Goal: Information Seeking & Learning: Compare options

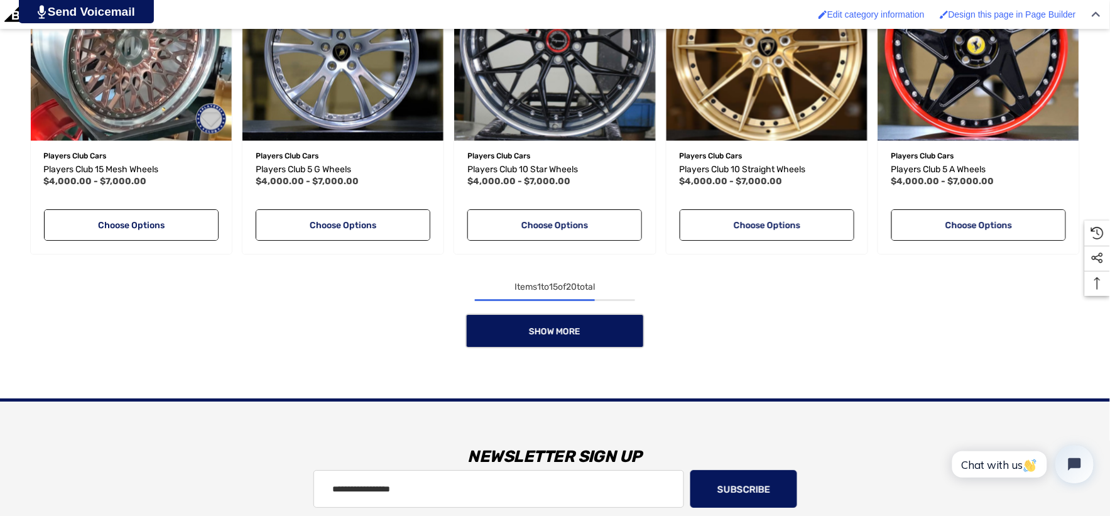
scroll to position [1186, 0]
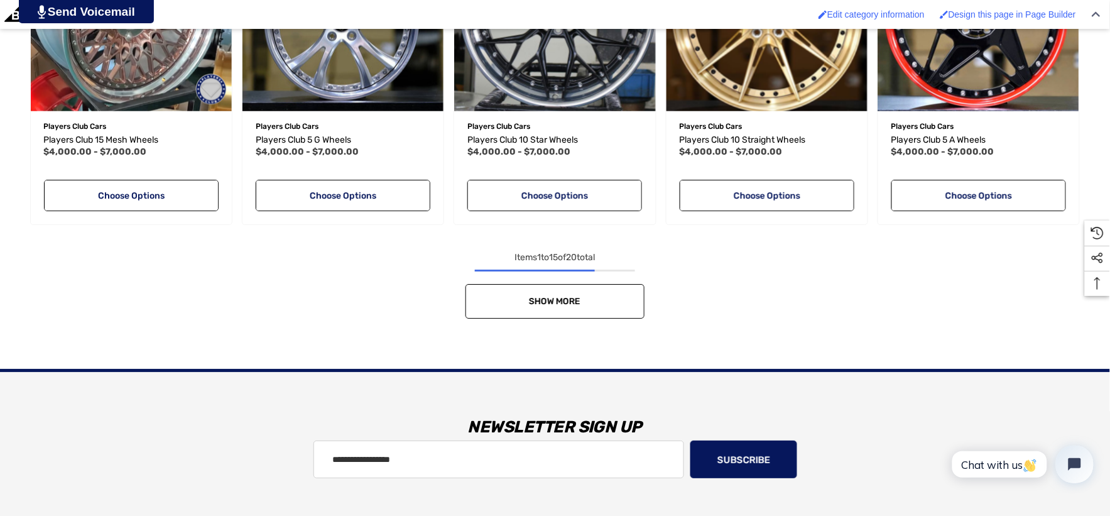
click at [486, 302] on link "Show More" at bounding box center [554, 301] width 179 height 35
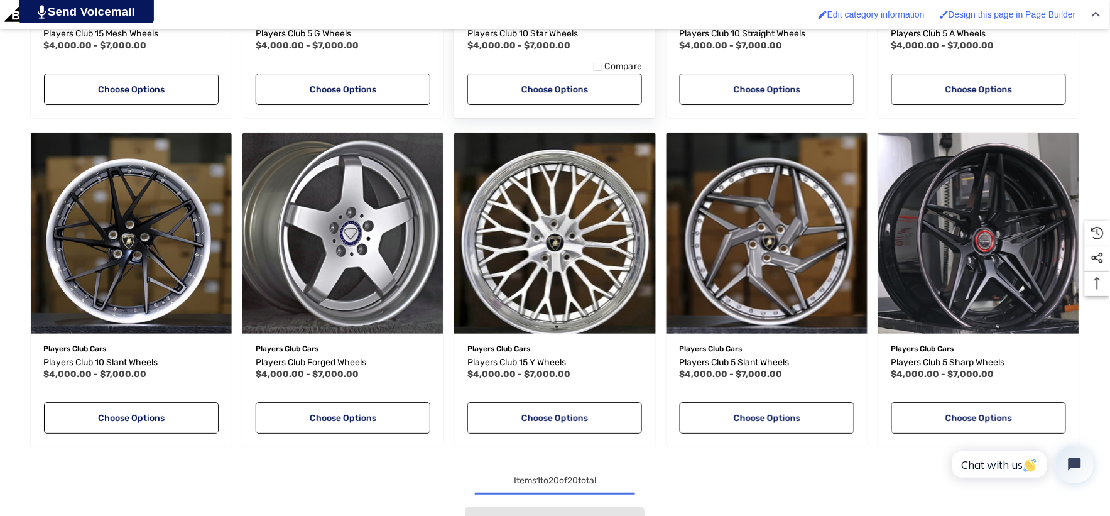
scroll to position [1395, 0]
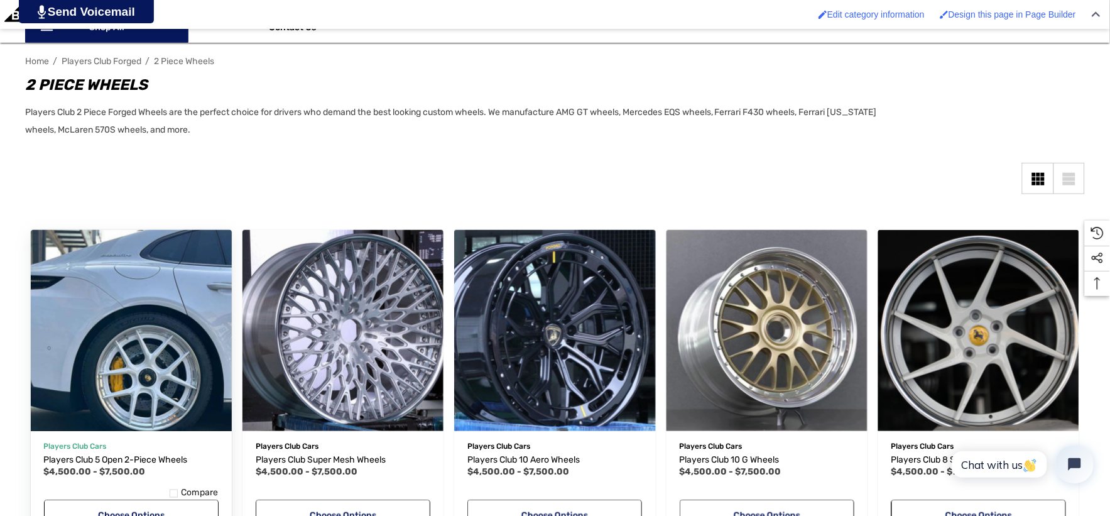
scroll to position [209, 0]
click at [43, 269] on img "Players Club 5 Open 2-Piece Wheels,Price range from $4,500.00 to $7,500.00\a" at bounding box center [130, 329] width 221 height 221
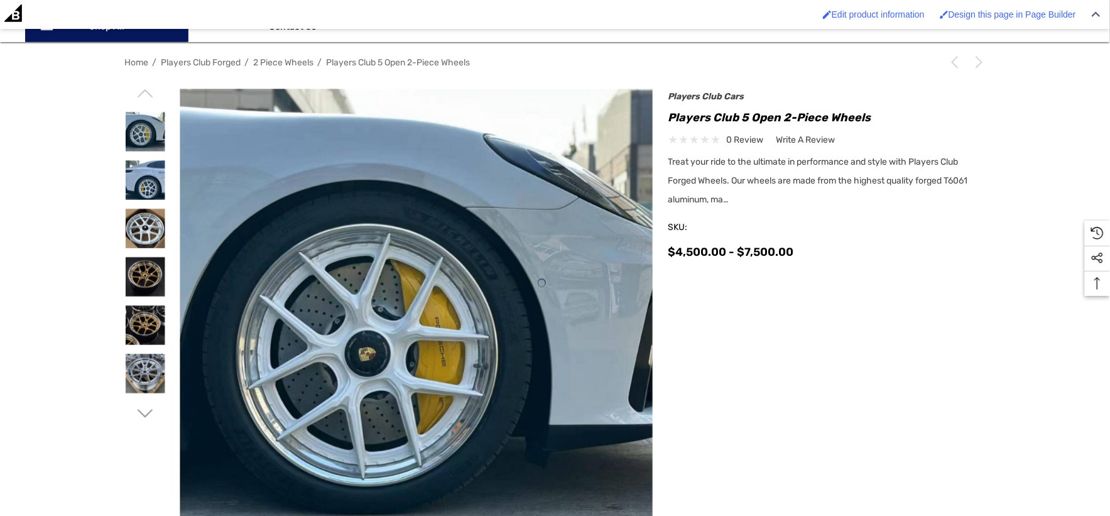
scroll to position [209, 0]
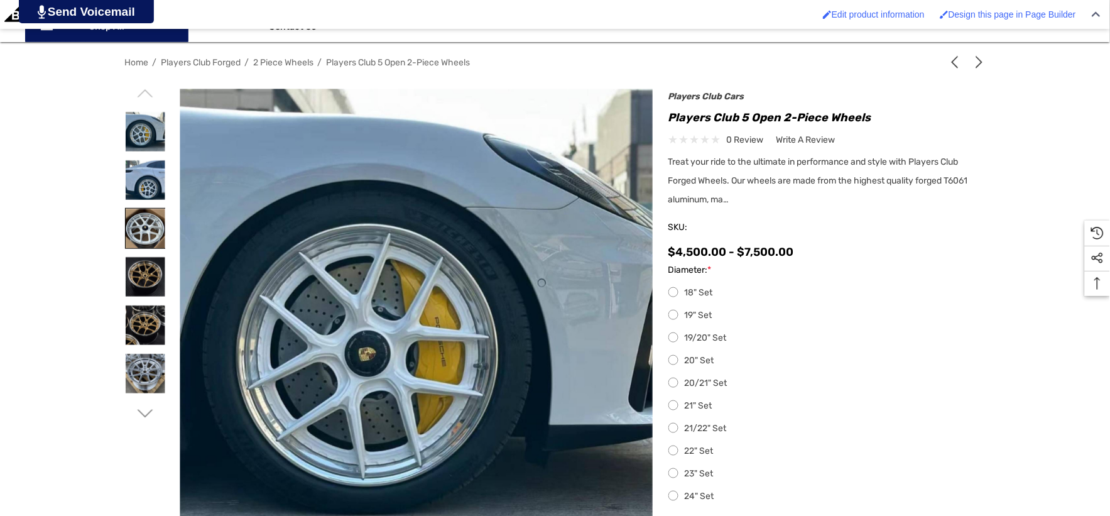
click at [144, 237] on img at bounding box center [146, 228] width 40 height 40
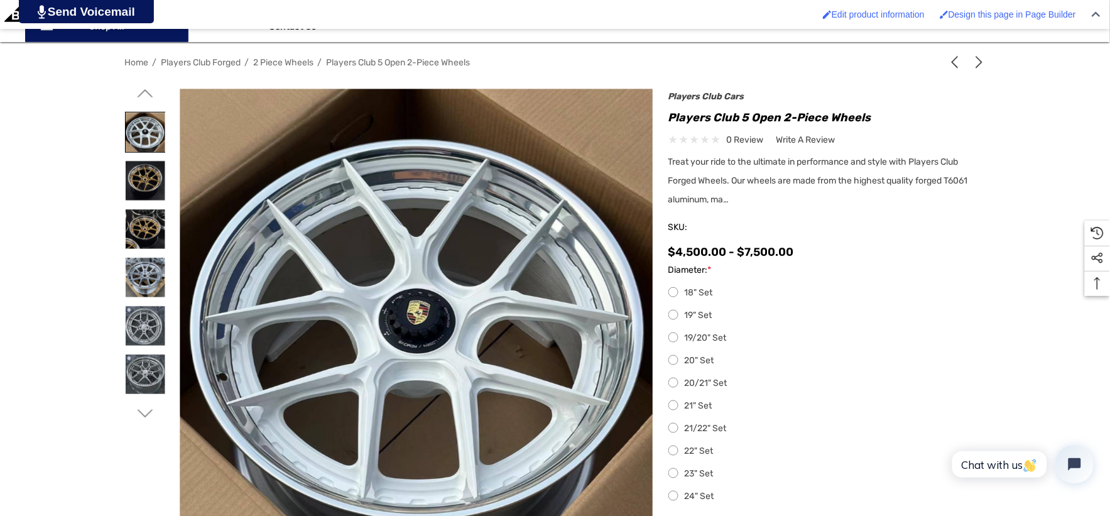
scroll to position [0, 0]
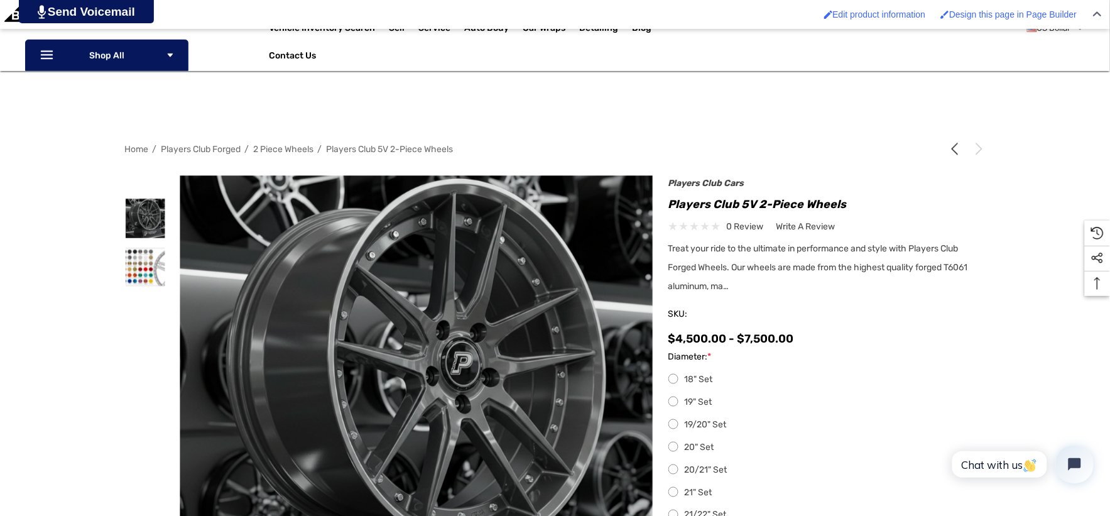
scroll to position [279, 0]
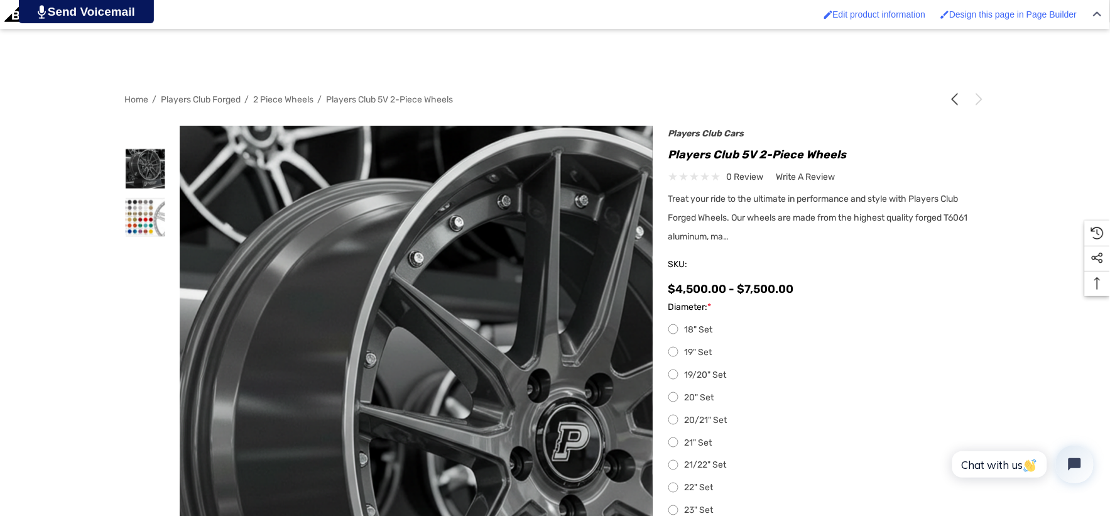
scroll to position [279, 0]
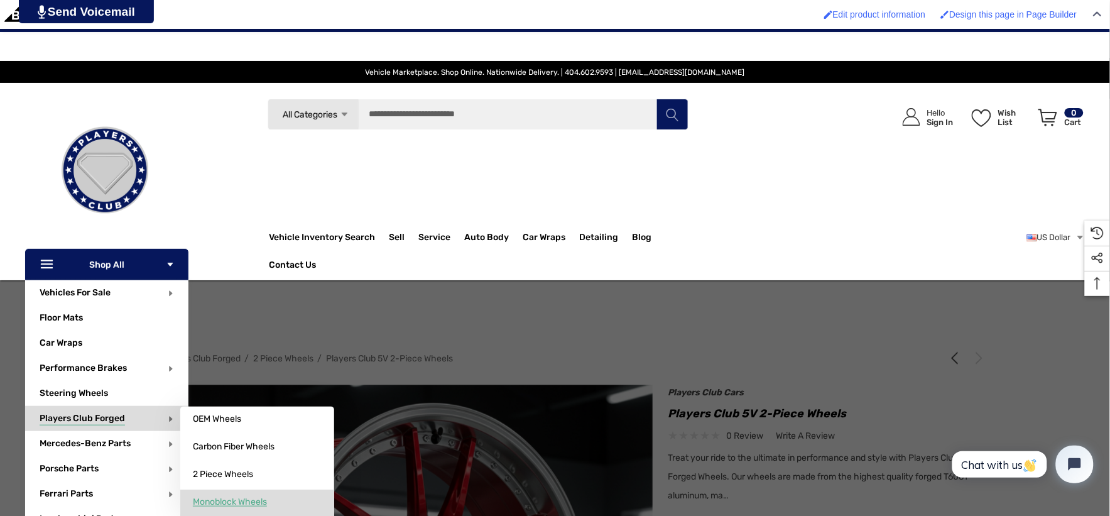
click at [229, 504] on span "Monoblock Wheels" at bounding box center [230, 501] width 74 height 11
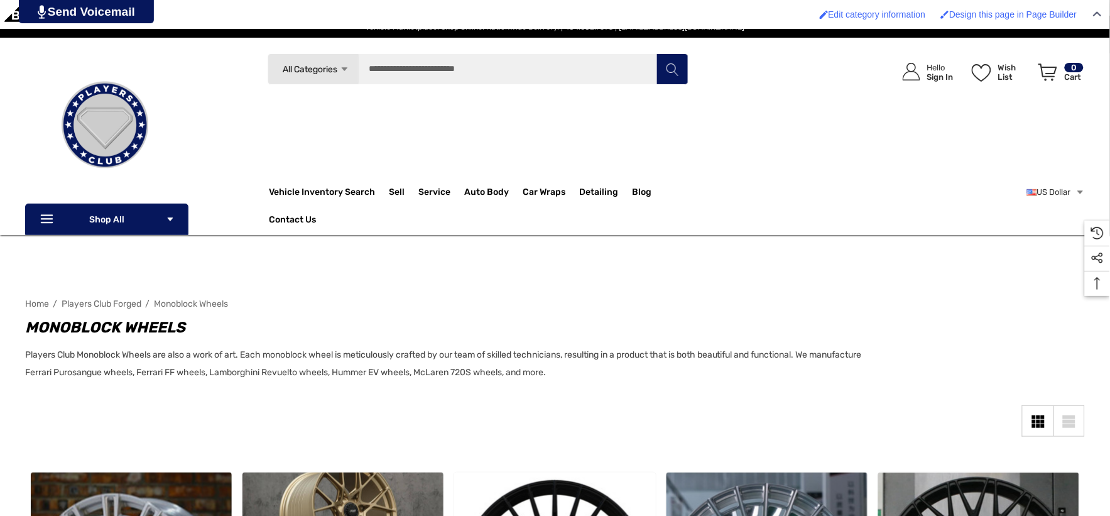
scroll to position [70, 0]
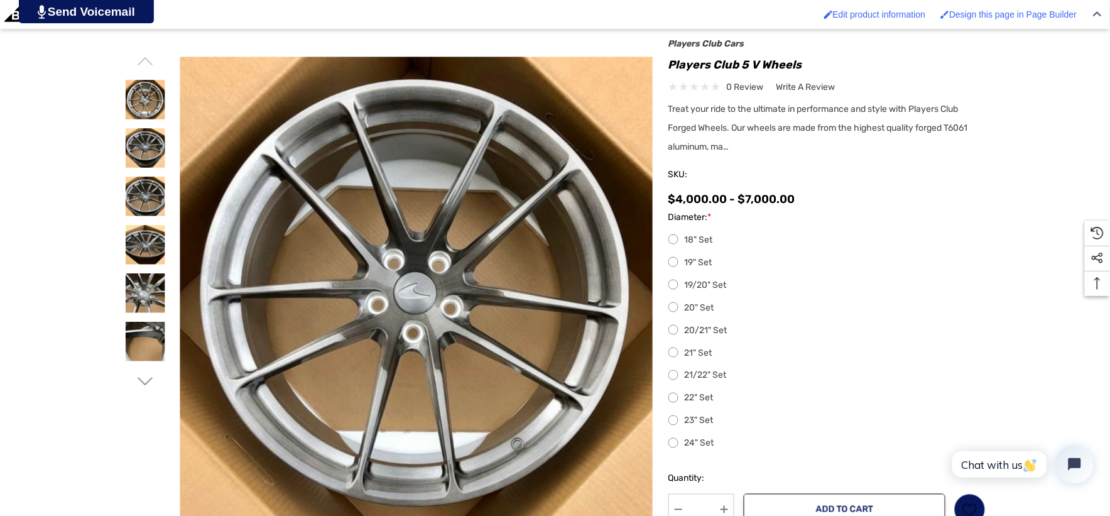
click at [138, 379] on icon "Go to slide 2 of 2" at bounding box center [145, 382] width 16 height 16
click at [143, 381] on icon "Go to slide 2 of 2" at bounding box center [145, 382] width 16 height 16
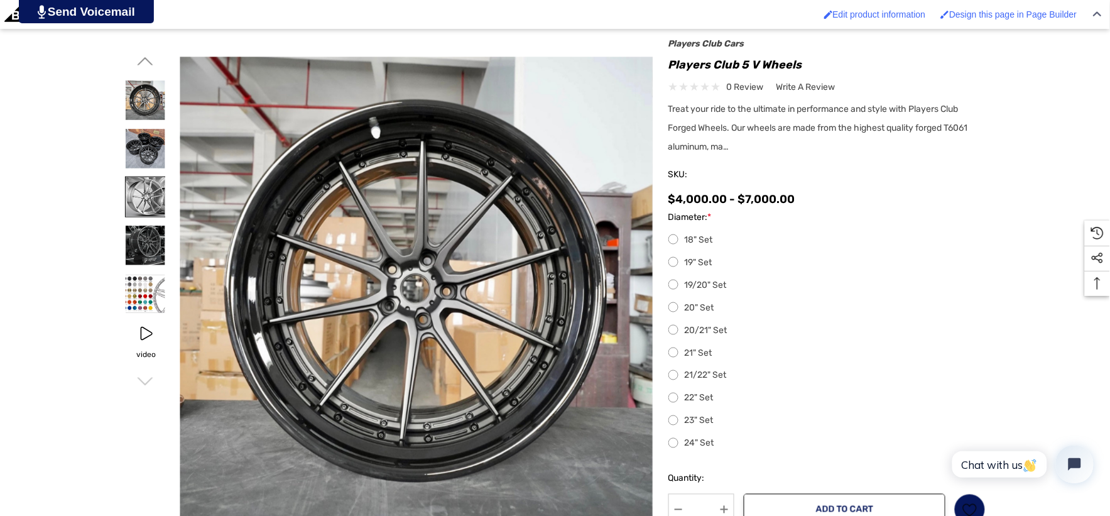
click at [146, 195] on img at bounding box center [146, 197] width 40 height 40
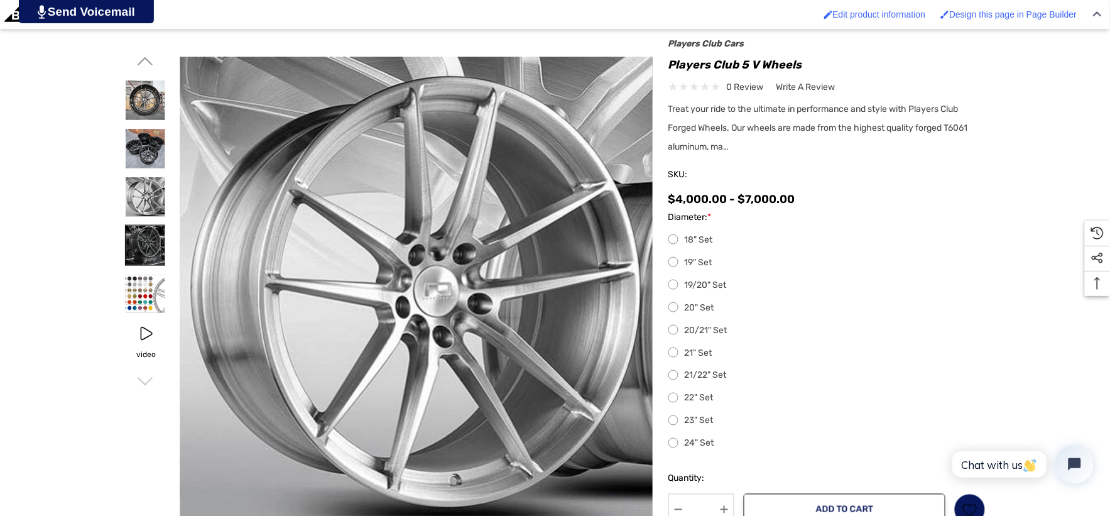
click at [135, 236] on img at bounding box center [146, 245] width 40 height 40
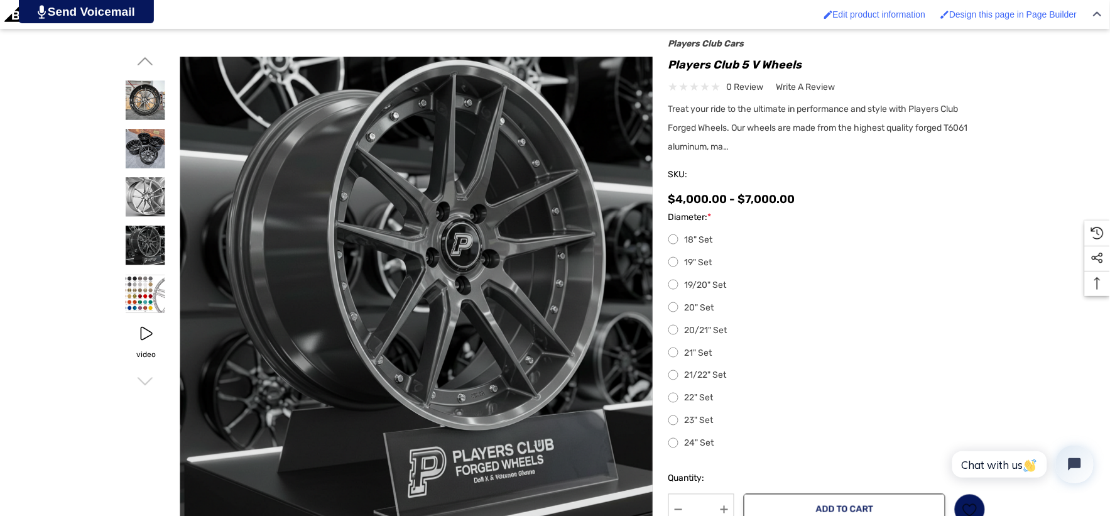
click at [140, 60] on icon "Go to slide 1 of 2" at bounding box center [145, 61] width 16 height 16
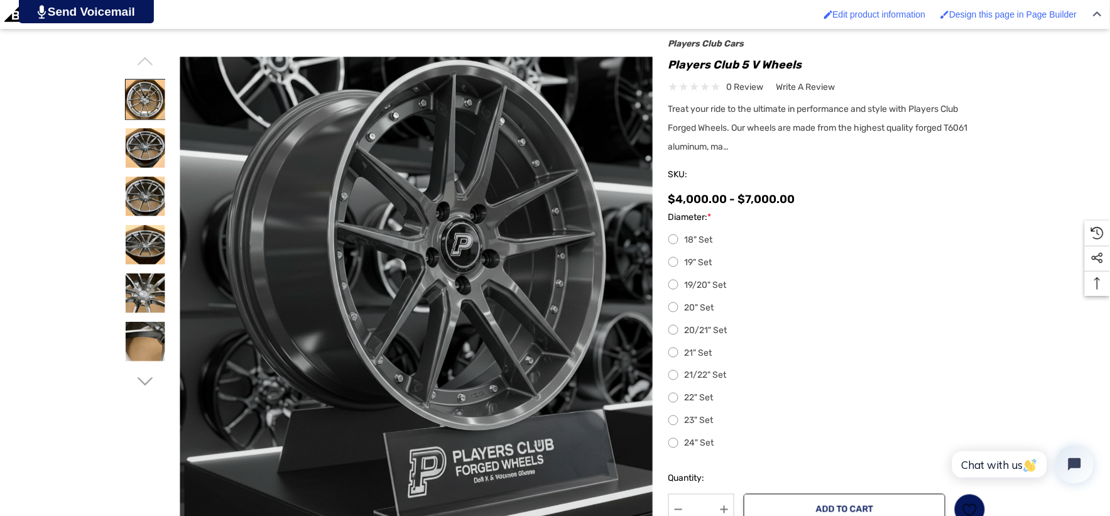
click at [143, 90] on img at bounding box center [146, 100] width 40 height 40
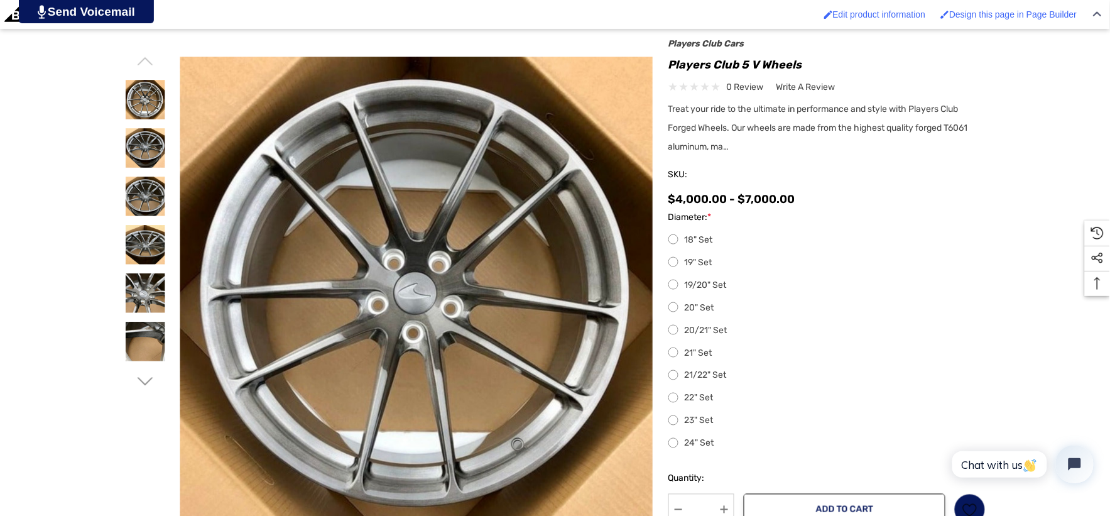
click at [149, 385] on icon "Go to slide 2 of 2" at bounding box center [145, 382] width 16 height 16
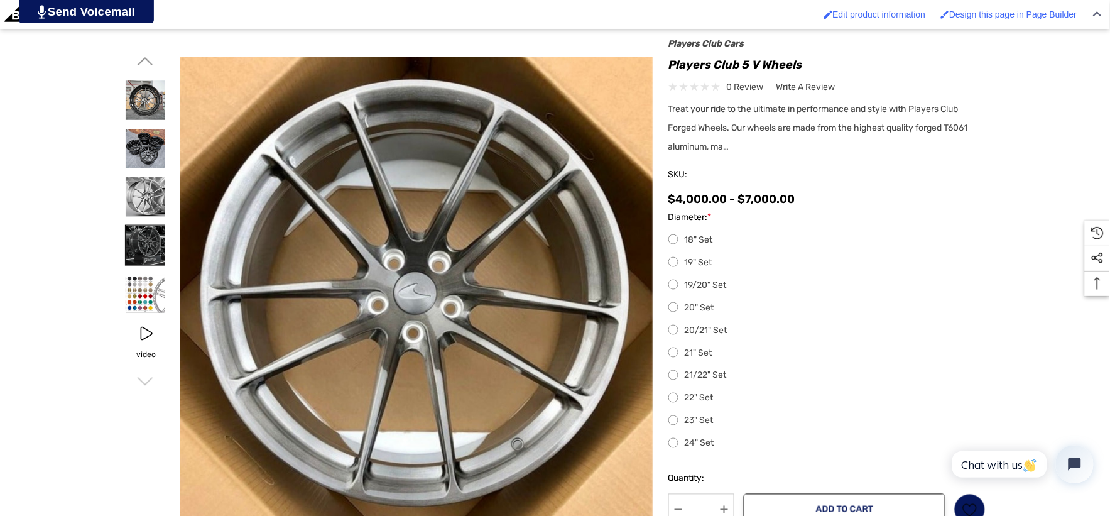
click at [151, 247] on img at bounding box center [146, 245] width 40 height 40
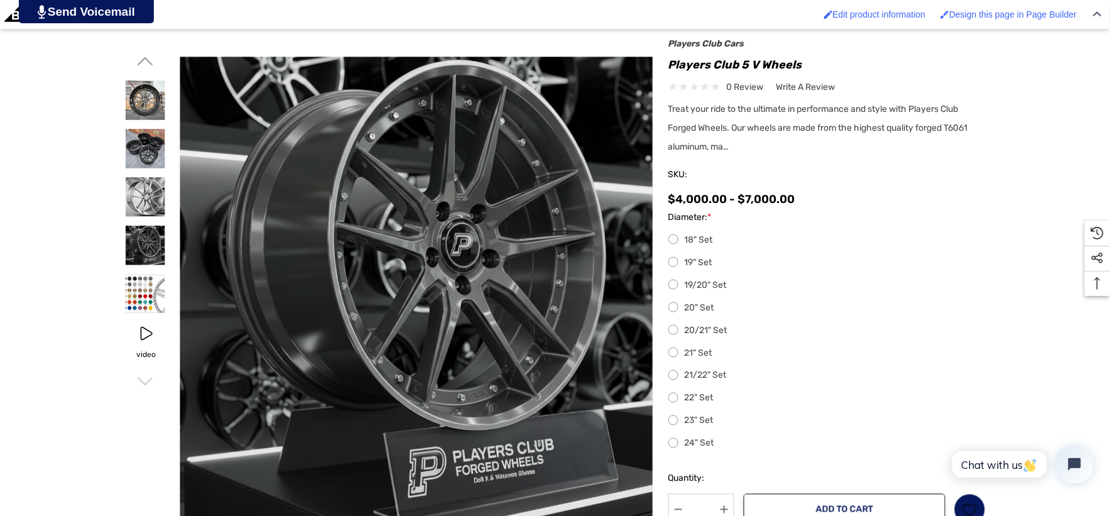
click at [144, 60] on icon "Go to slide 1 of 2" at bounding box center [145, 61] width 16 height 16
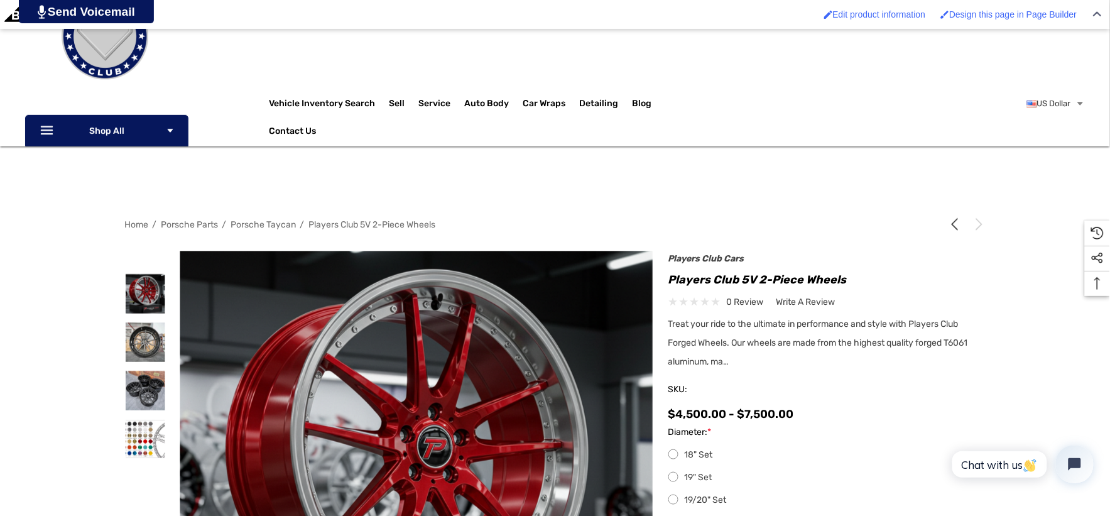
scroll to position [139, 0]
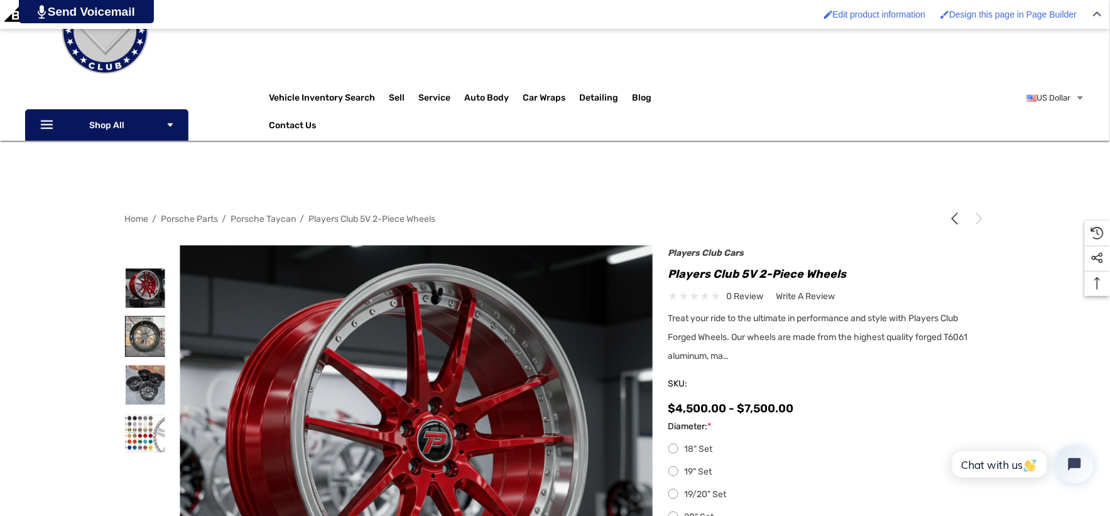
click at [154, 340] on img at bounding box center [146, 336] width 40 height 40
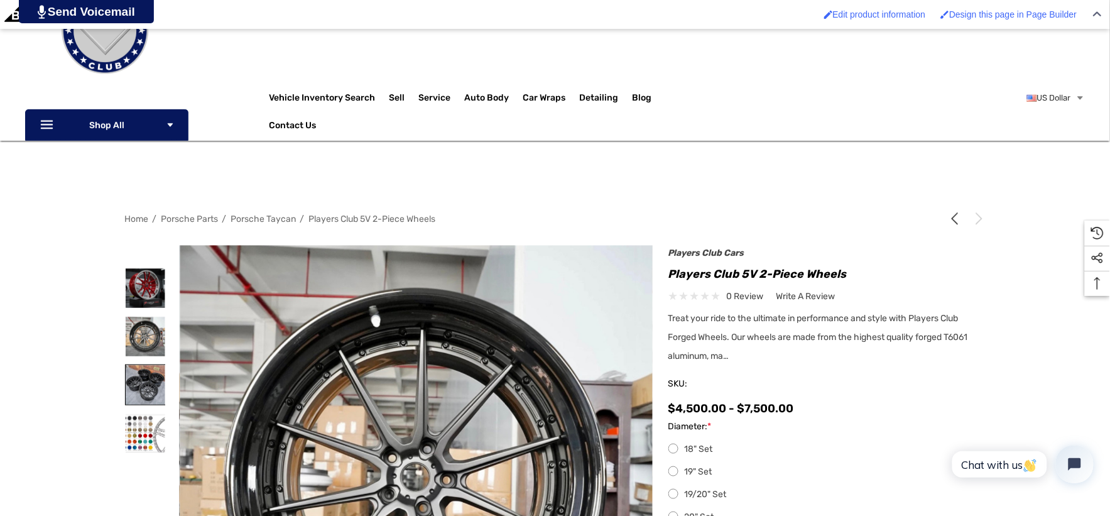
click at [165, 388] on img at bounding box center [146, 385] width 40 height 40
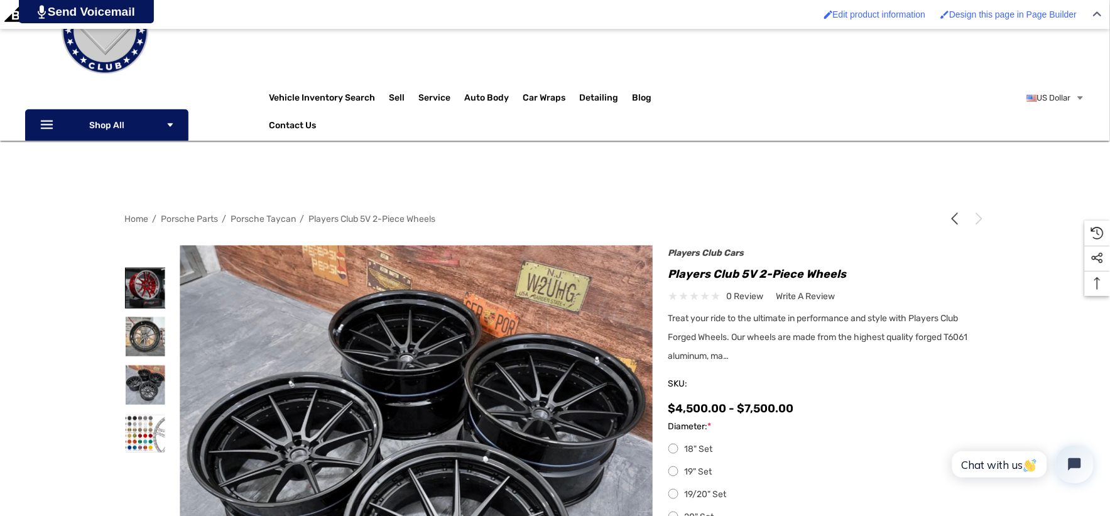
click at [155, 283] on img at bounding box center [146, 288] width 40 height 40
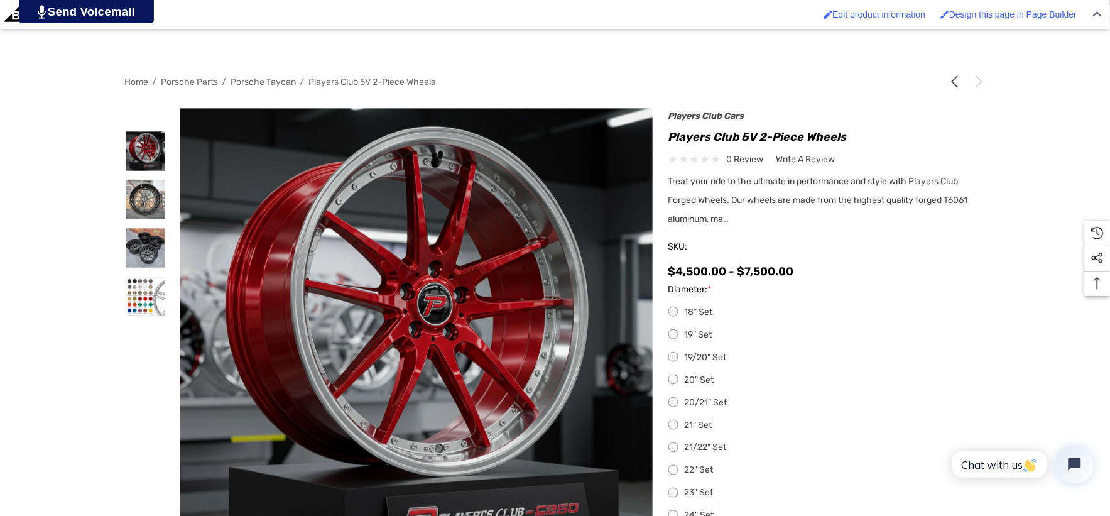
scroll to position [279, 0]
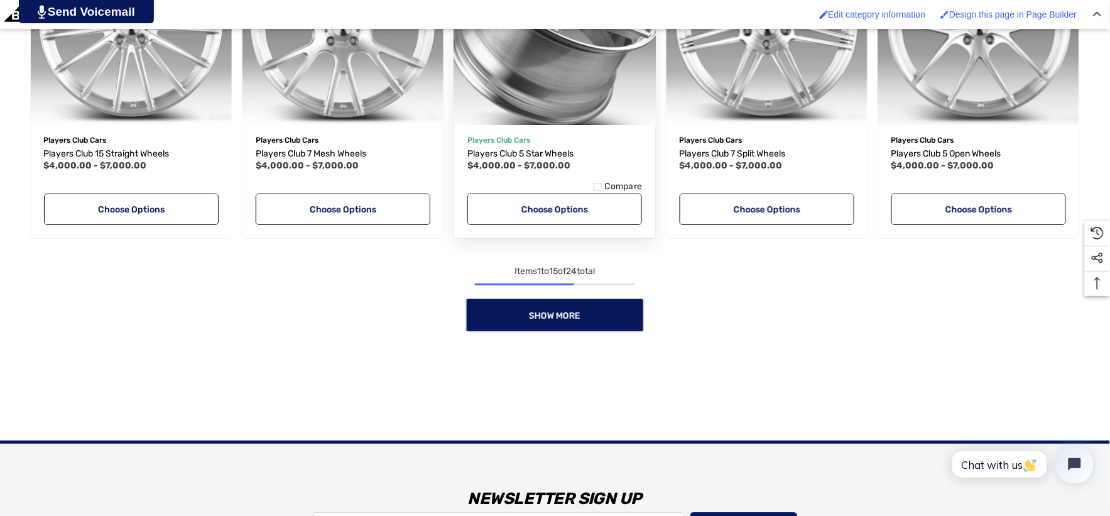
scroll to position [1268, 0]
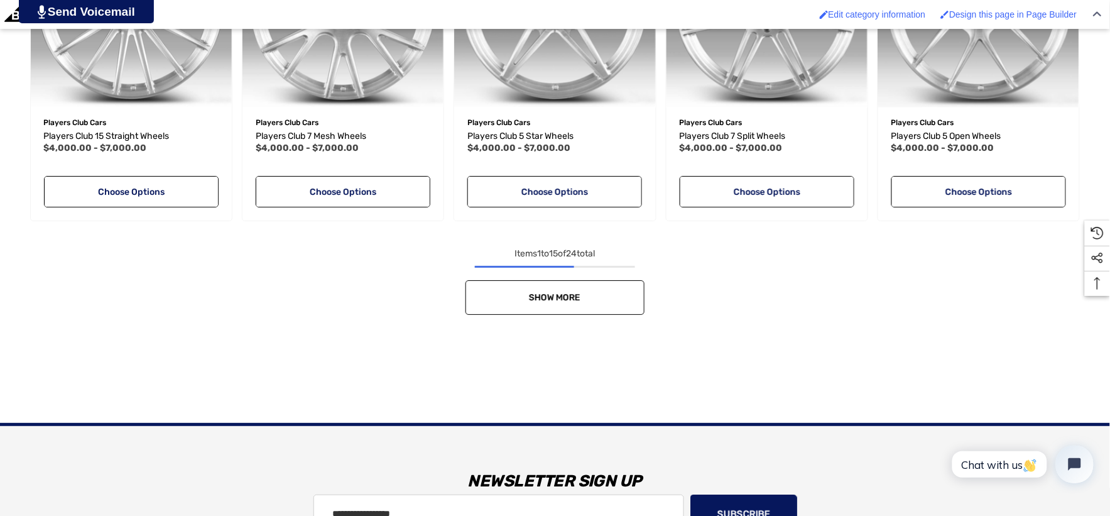
click at [609, 286] on link "Show More" at bounding box center [554, 297] width 179 height 35
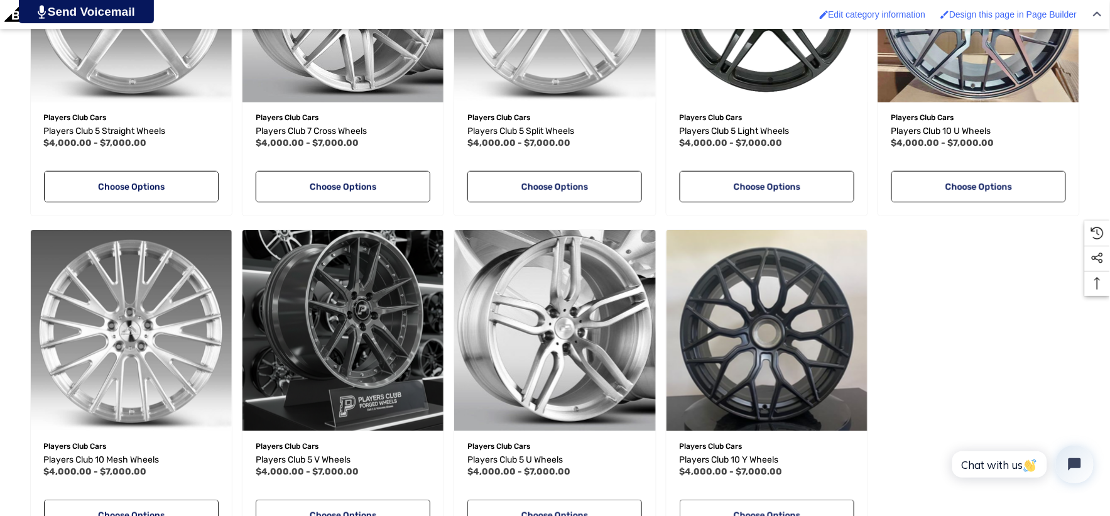
scroll to position [1617, 0]
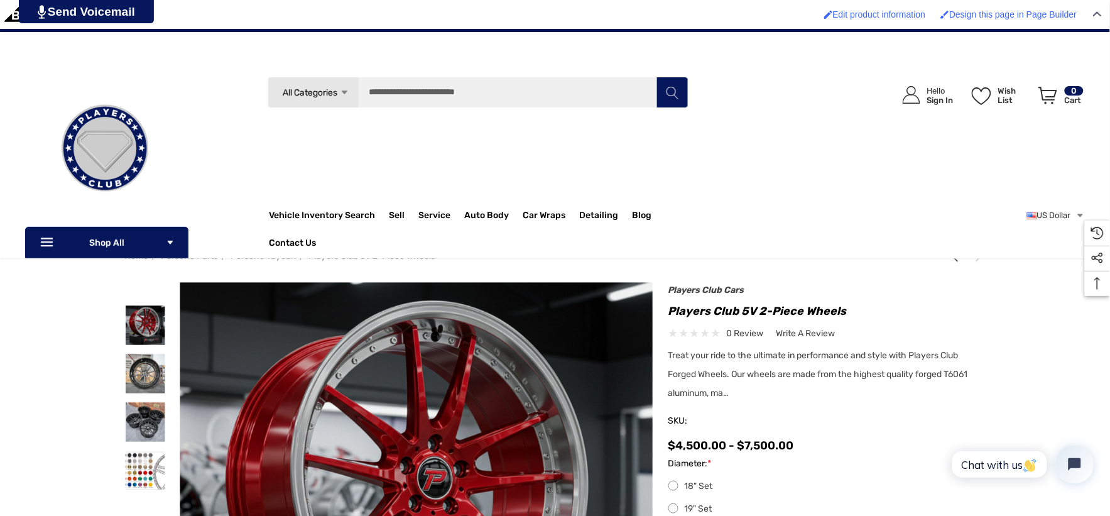
scroll to position [70, 0]
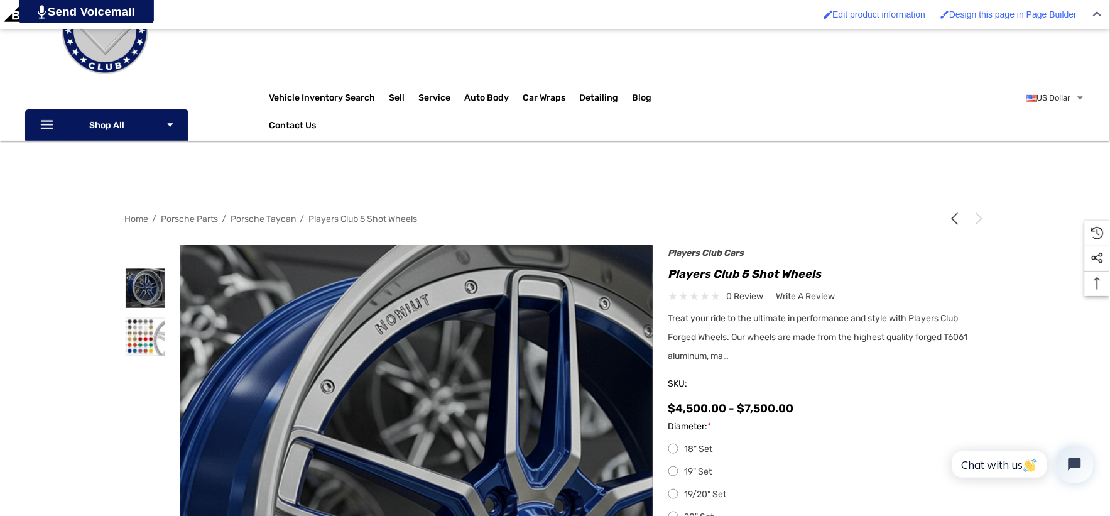
scroll to position [209, 0]
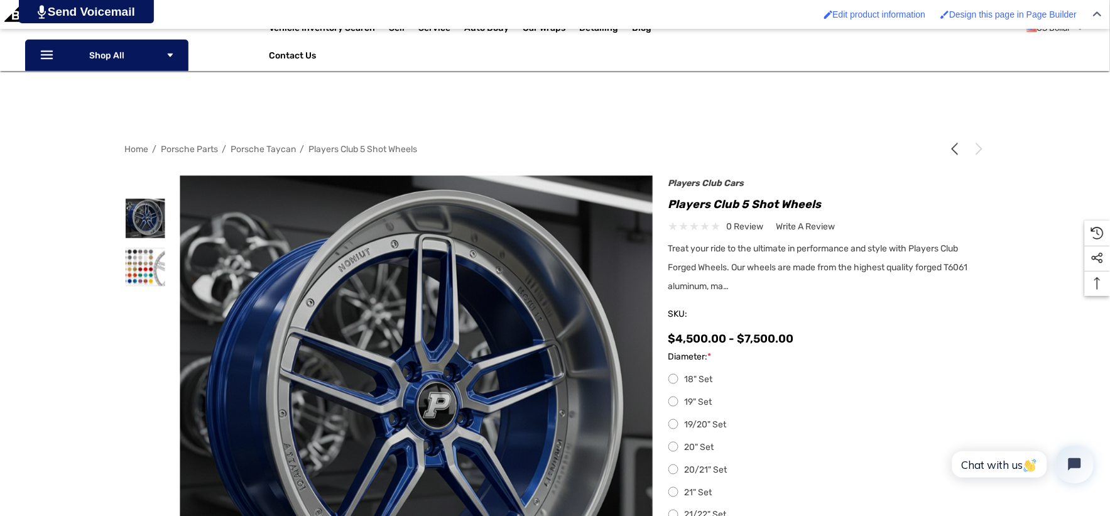
click at [107, 312] on div "Home Porsche Parts Porsche Taycan Players Club 5 Shot Wheels Previous Next 1 |" at bounding box center [555, 441] width 1110 height 607
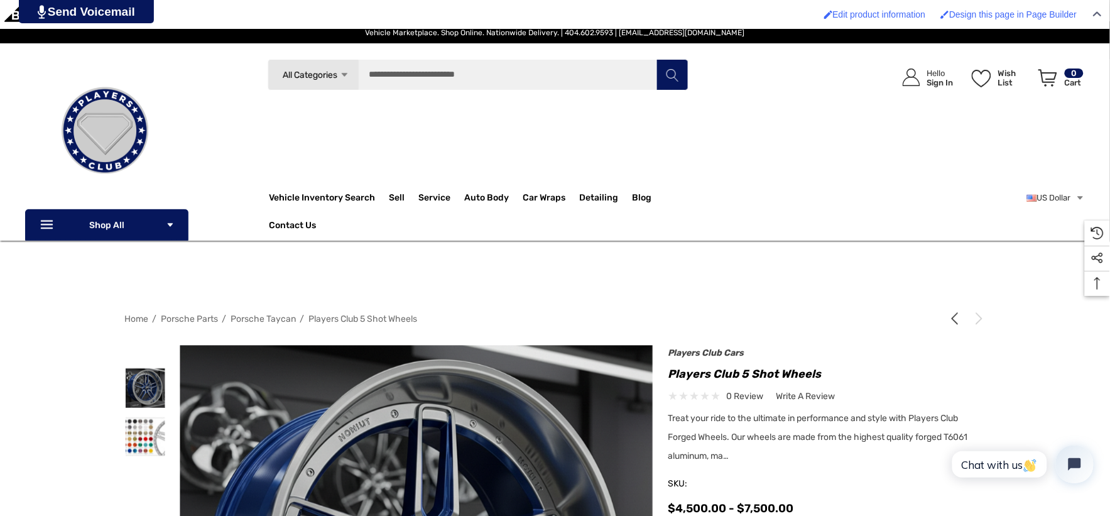
scroll to position [0, 0]
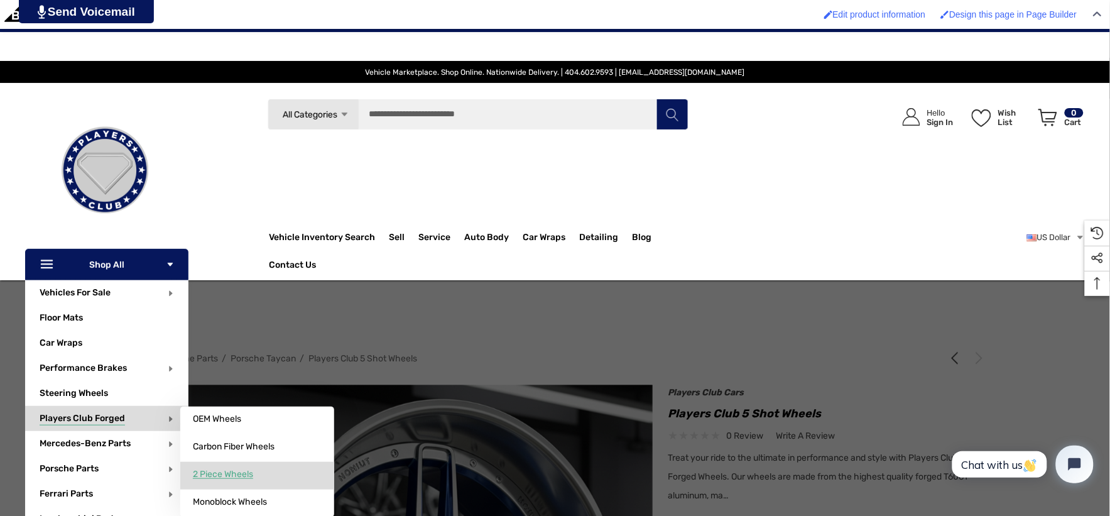
click at [242, 471] on span "2 Piece Wheels" at bounding box center [223, 473] width 60 height 11
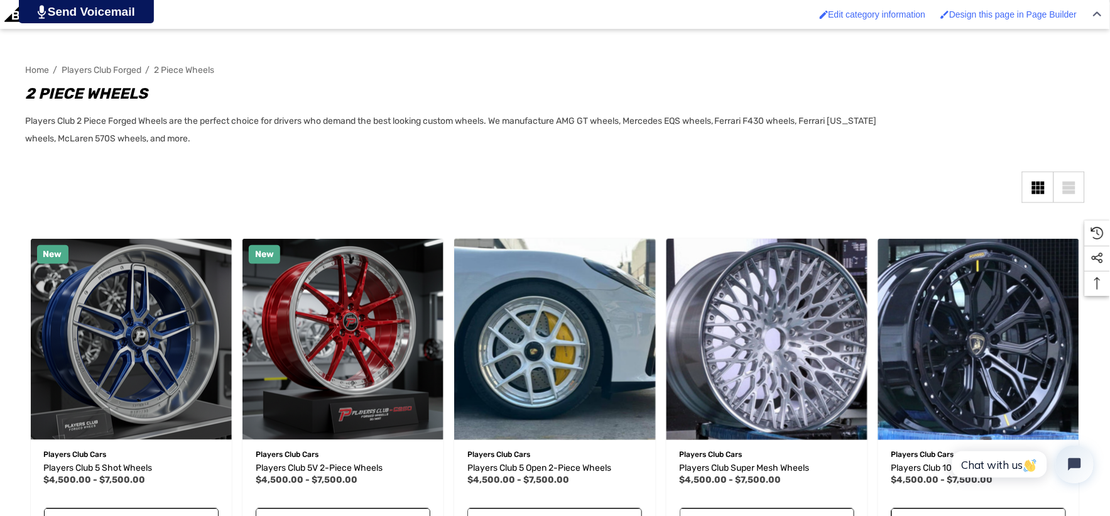
scroll to position [349, 0]
